Goal: Navigation & Orientation: Find specific page/section

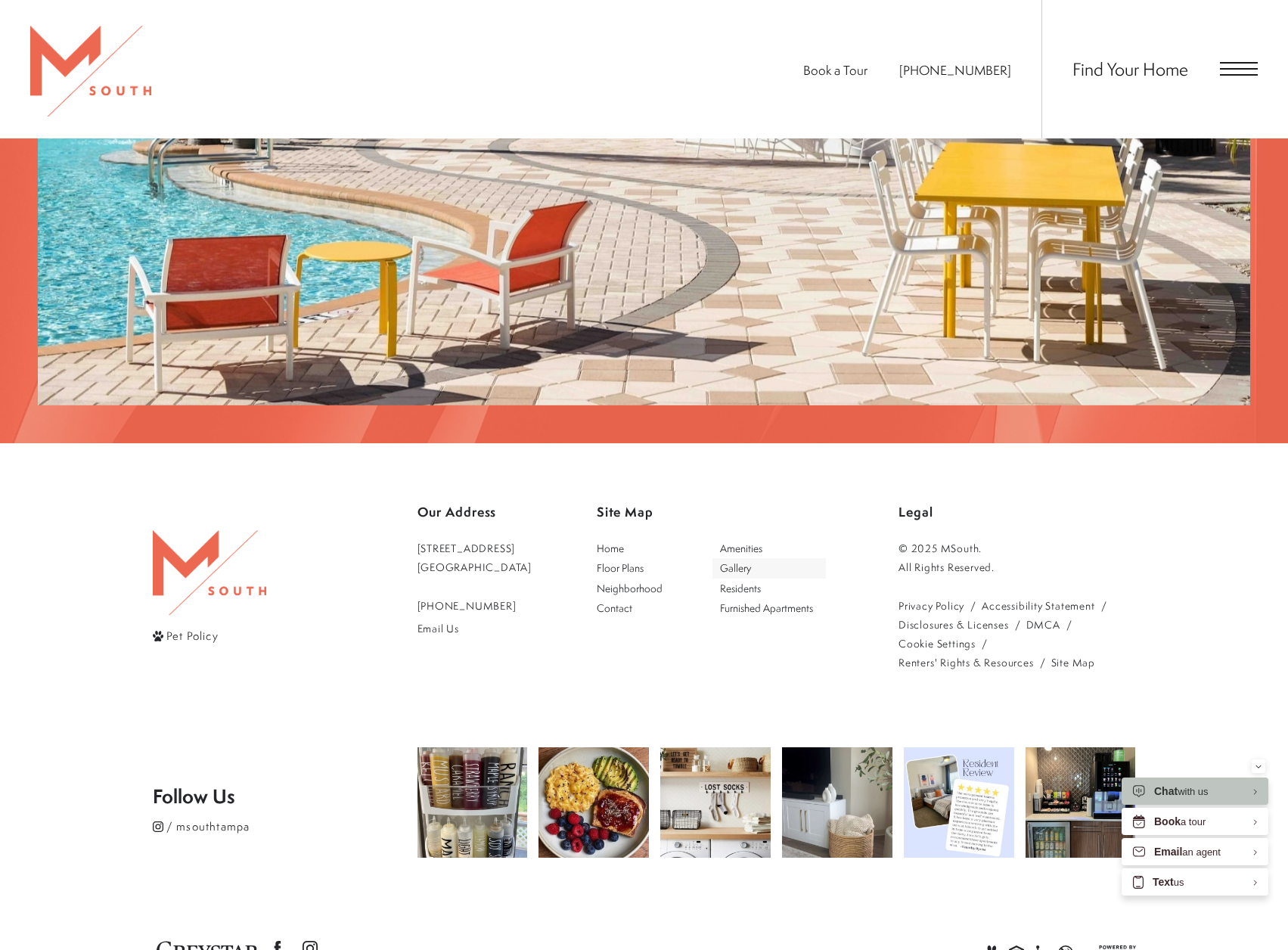
click at [776, 561] on span "Gallery" at bounding box center [769, 568] width 99 height 15
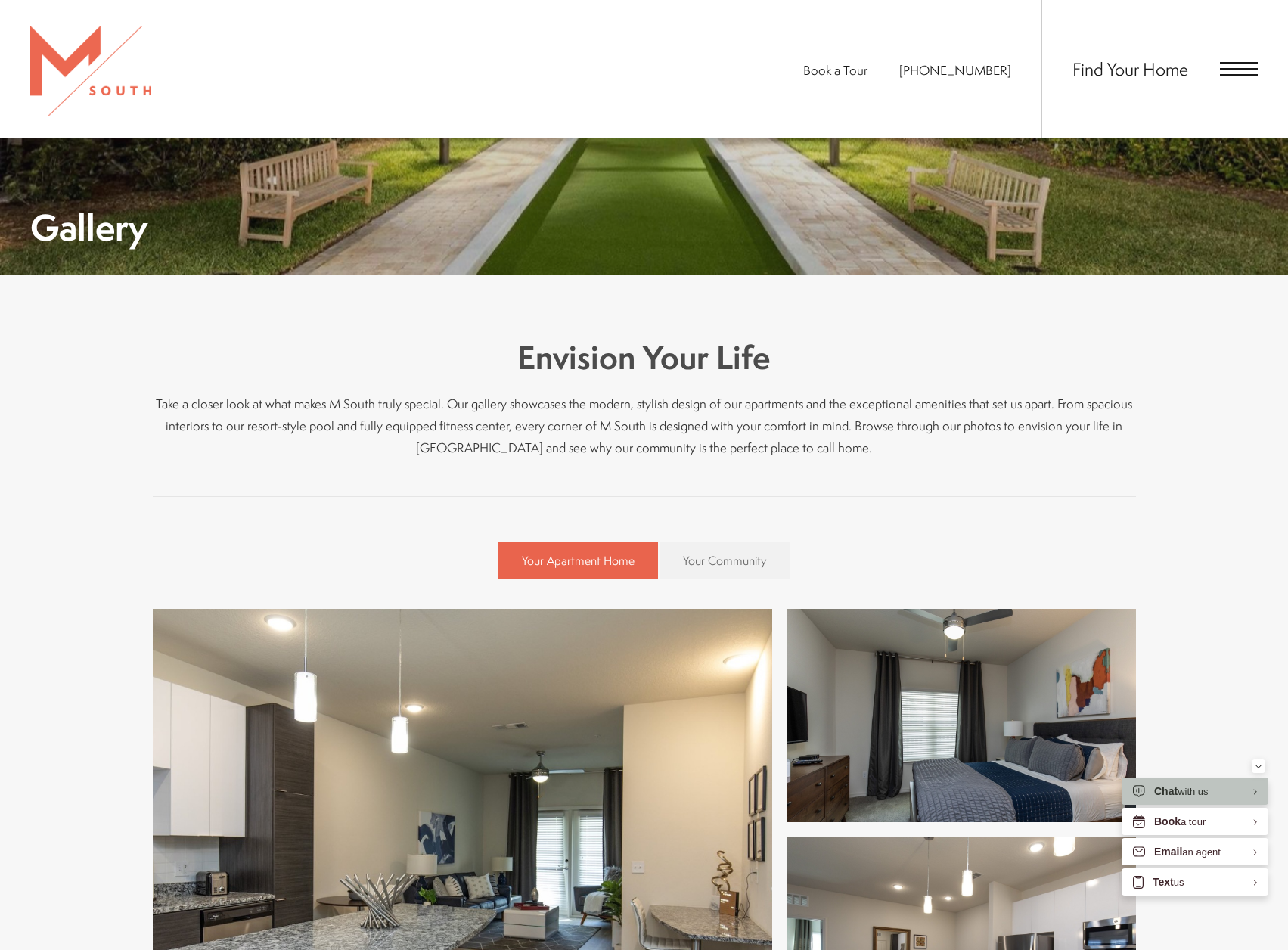
scroll to position [530, 0]
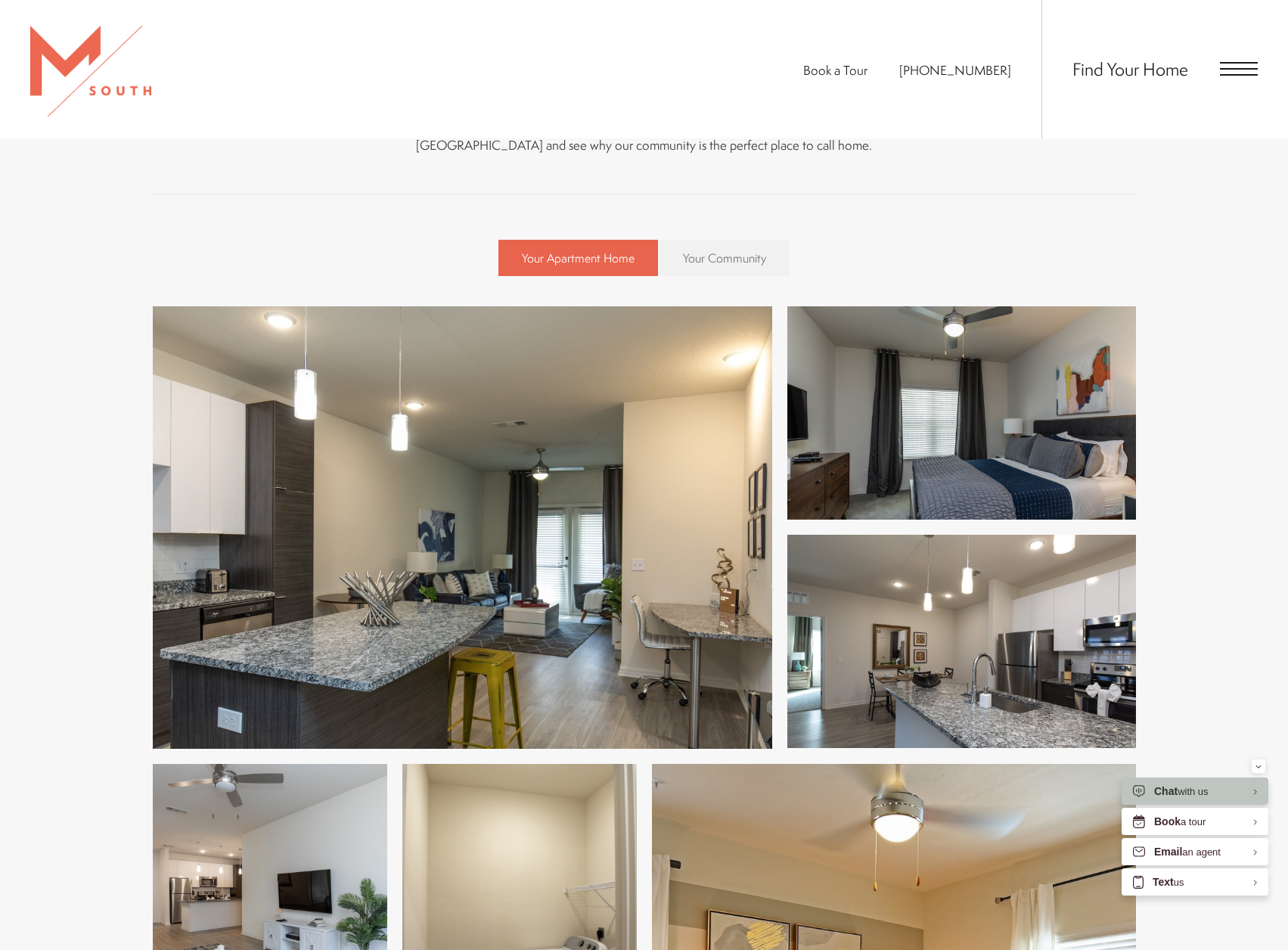
click at [724, 270] on link "Your Community" at bounding box center [725, 257] width 130 height 36
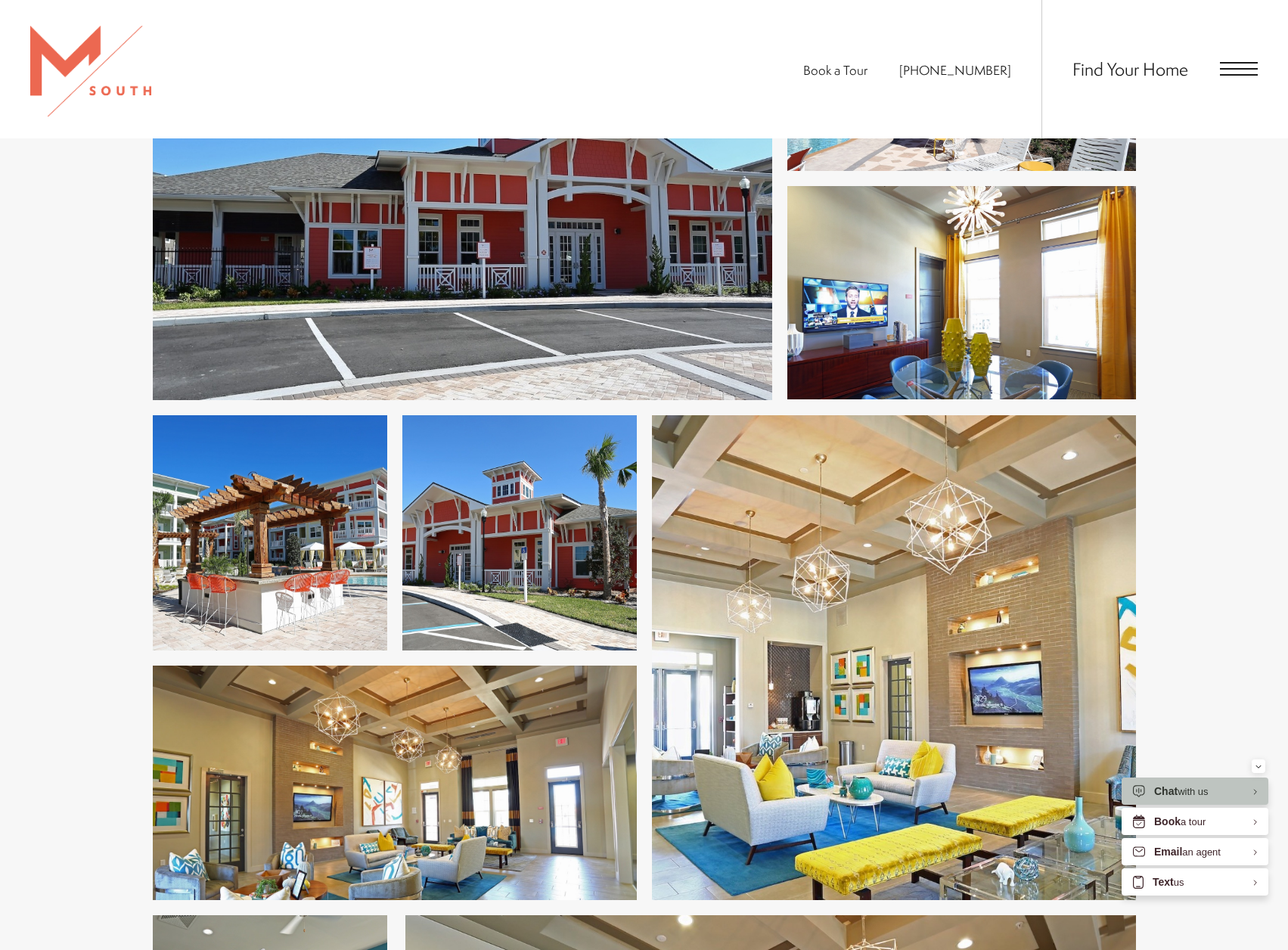
scroll to position [3934, 0]
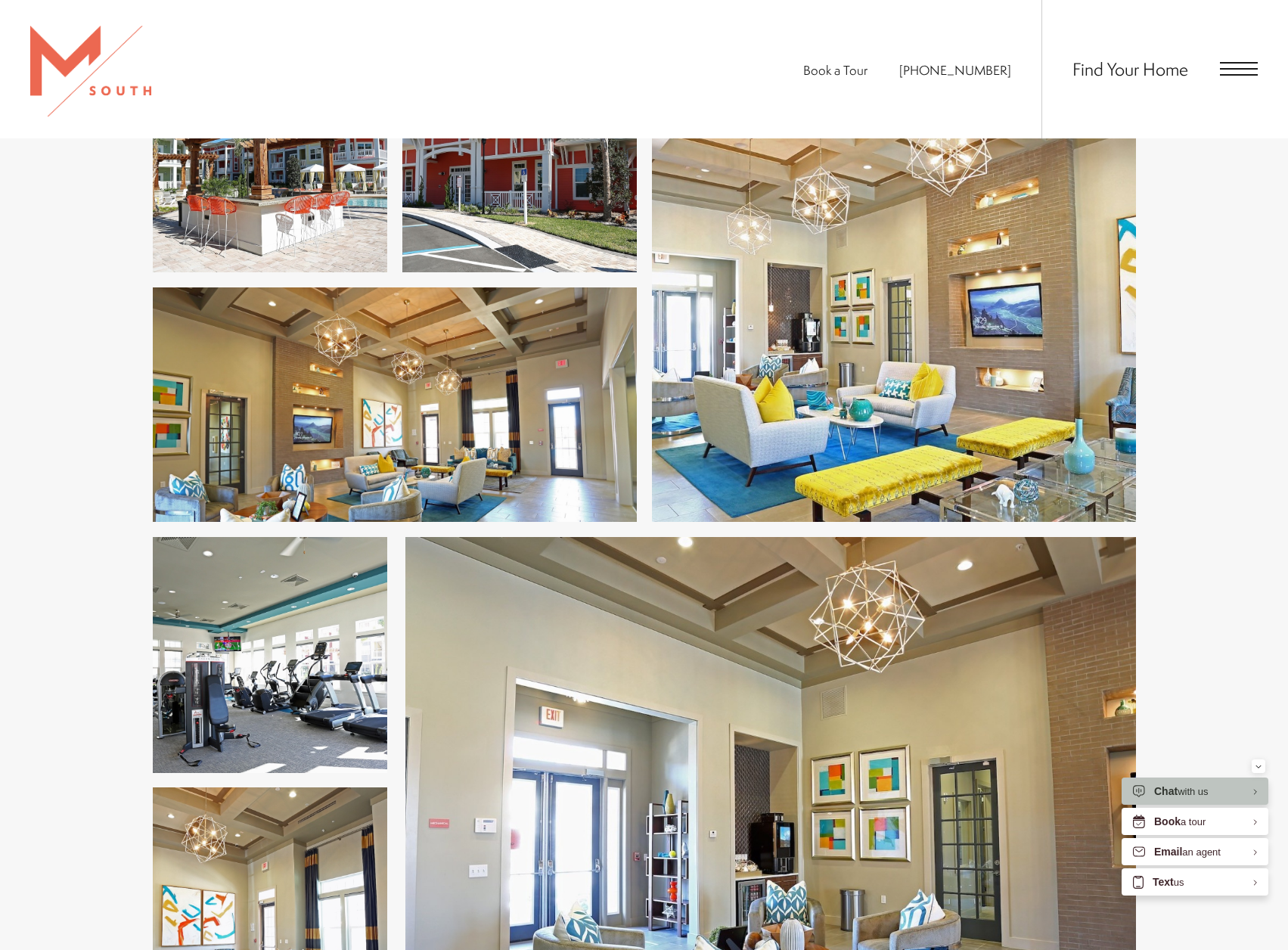
click at [334, 559] on img at bounding box center [269, 655] width 234 height 236
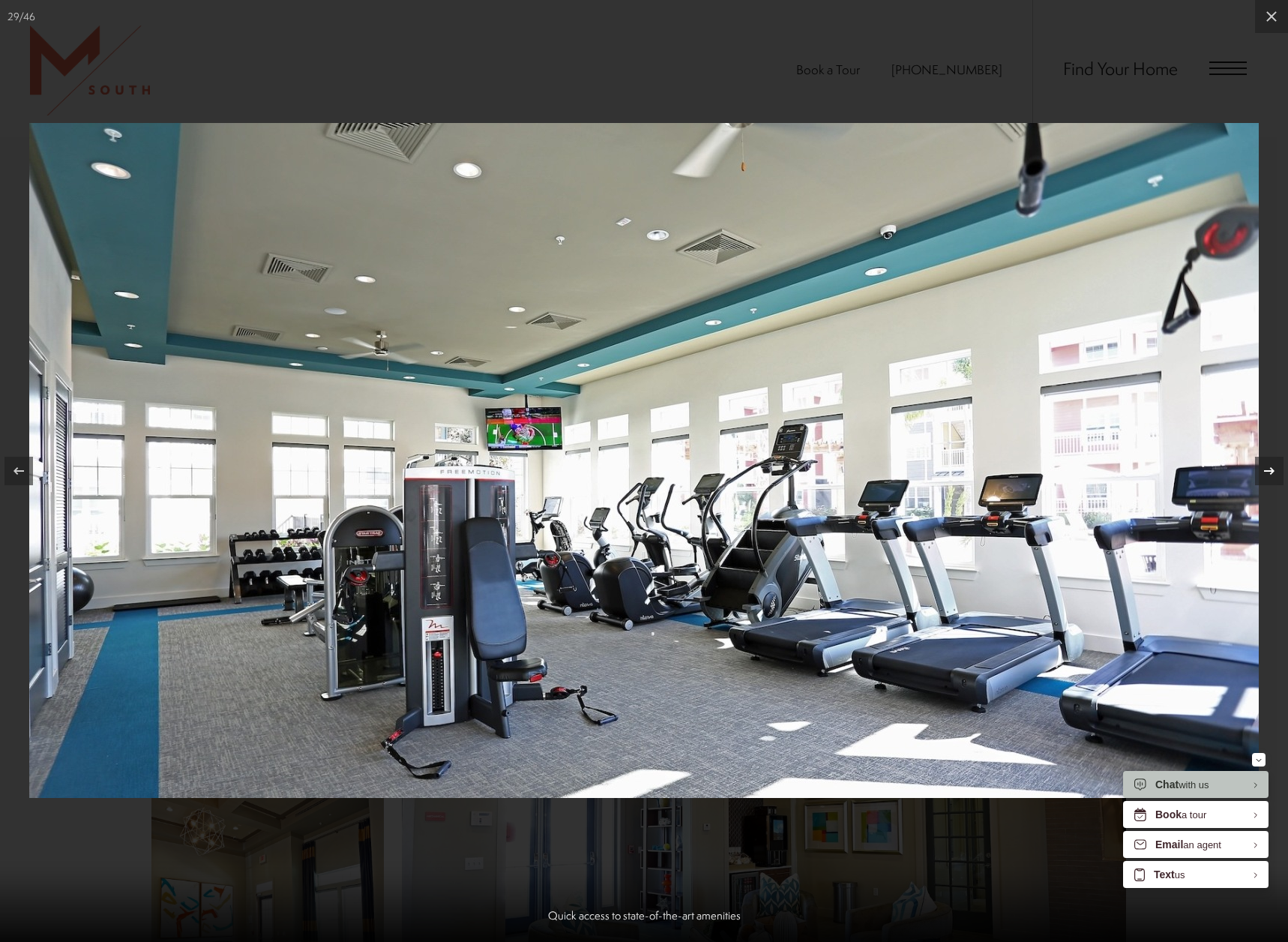
click at [1263, 471] on icon at bounding box center [1270, 471] width 18 height 18
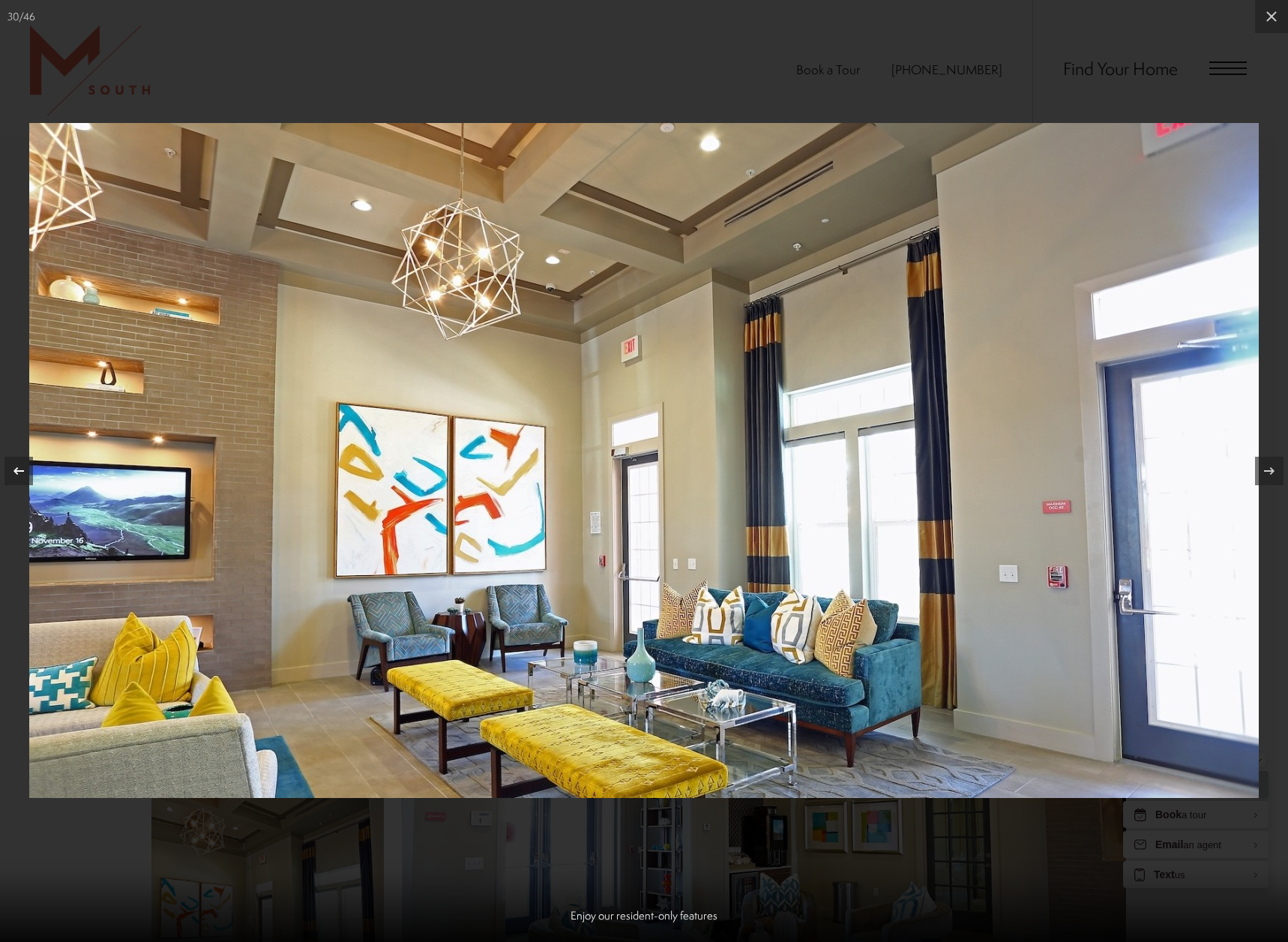
click at [28, 465] on div at bounding box center [18, 471] width 29 height 29
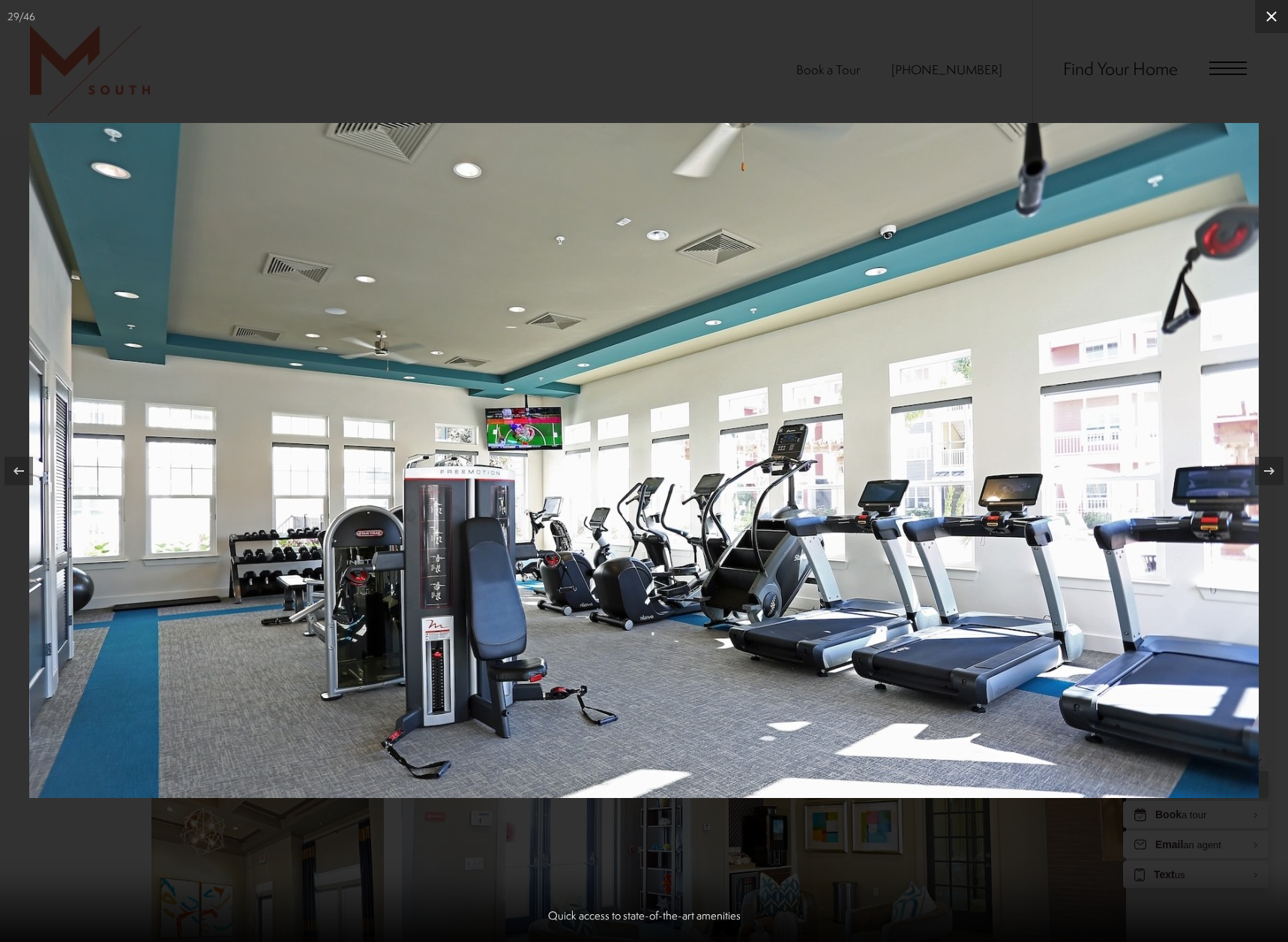
click at [1276, 14] on button at bounding box center [1272, 17] width 33 height 33
